Goal: Learn about a topic

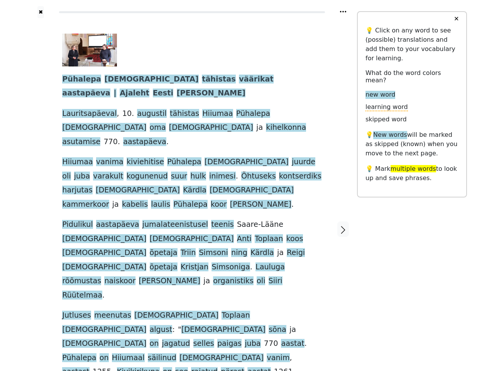
click at [247, 220] on span "Saare-Lääne" at bounding box center [260, 225] width 46 height 10
click at [343, 12] on icon at bounding box center [343, 12] width 6 height 2
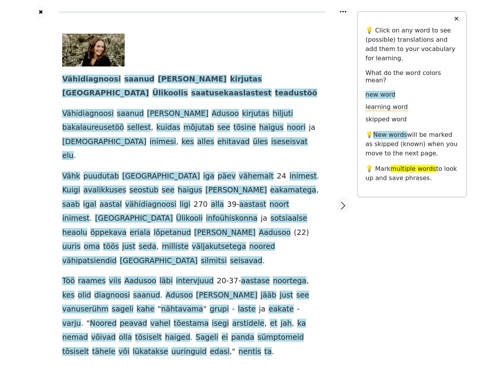
click at [247, 213] on span "infoühiskonna" at bounding box center [232, 218] width 52 height 10
